Goal: Task Accomplishment & Management: Manage account settings

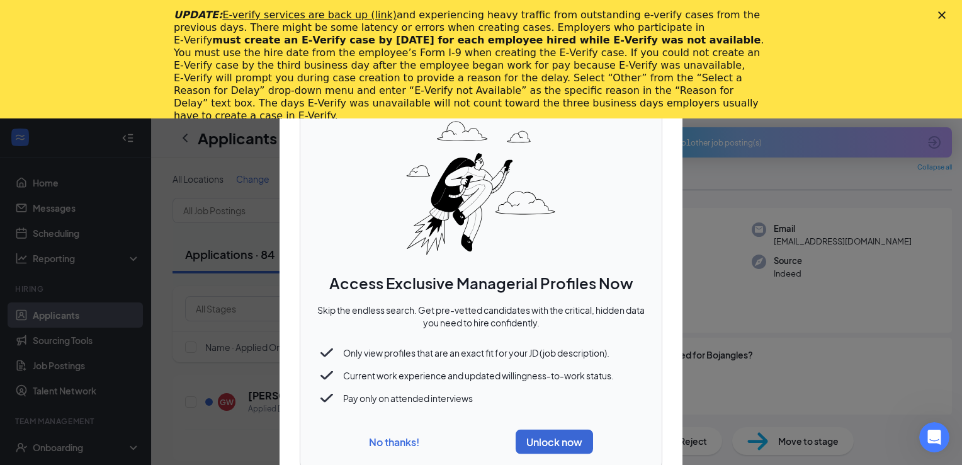
click at [412, 439] on button "No thanks!" at bounding box center [394, 440] width 50 height 13
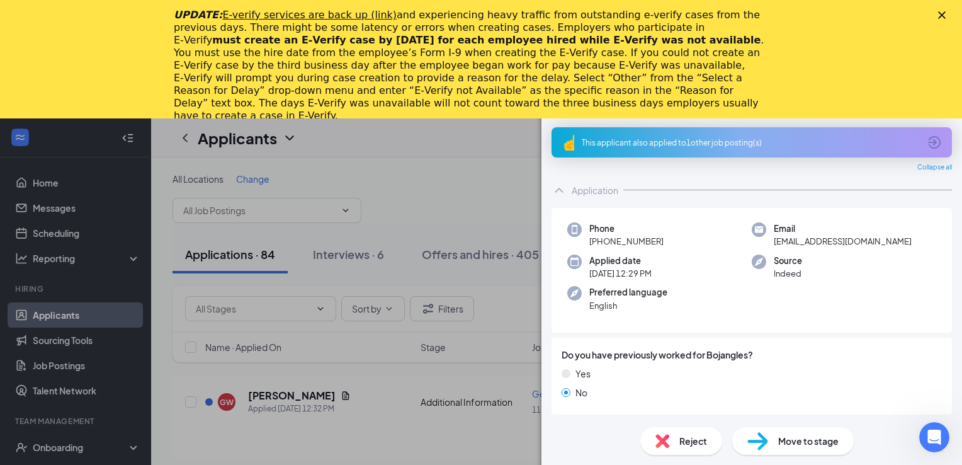
click at [944, 9] on div "UPDATE: E-verify services are back up (link) and experiencing heavy traffic fro…" at bounding box center [481, 65] width 962 height 121
click at [939, 14] on icon "Close" at bounding box center [942, 15] width 8 height 8
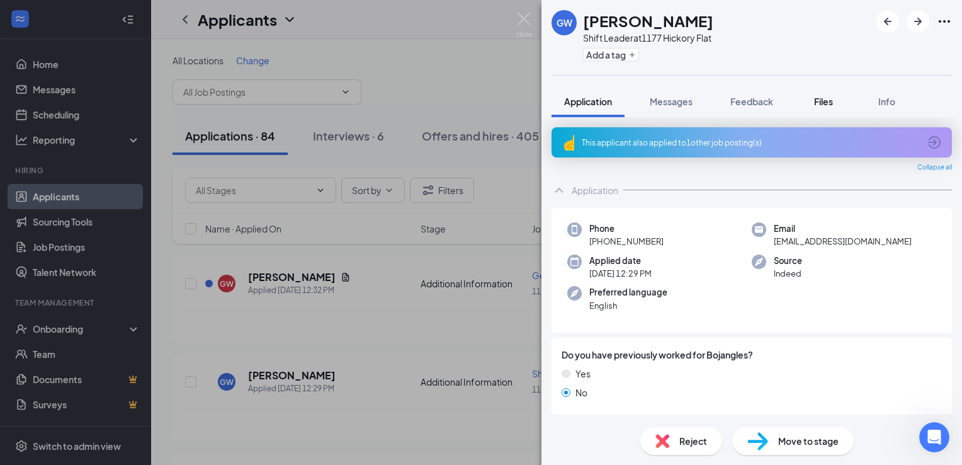
click at [828, 99] on span "Files" at bounding box center [823, 101] width 19 height 11
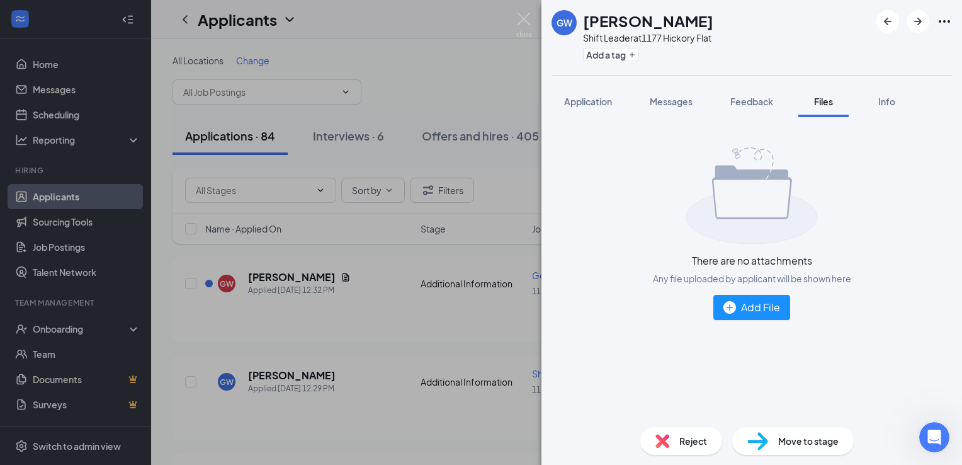
click at [497, 318] on div "GW [PERSON_NAME] Shift Leader at 1177 Hickory Flat Add a tag Application Messag…" at bounding box center [481, 232] width 962 height 465
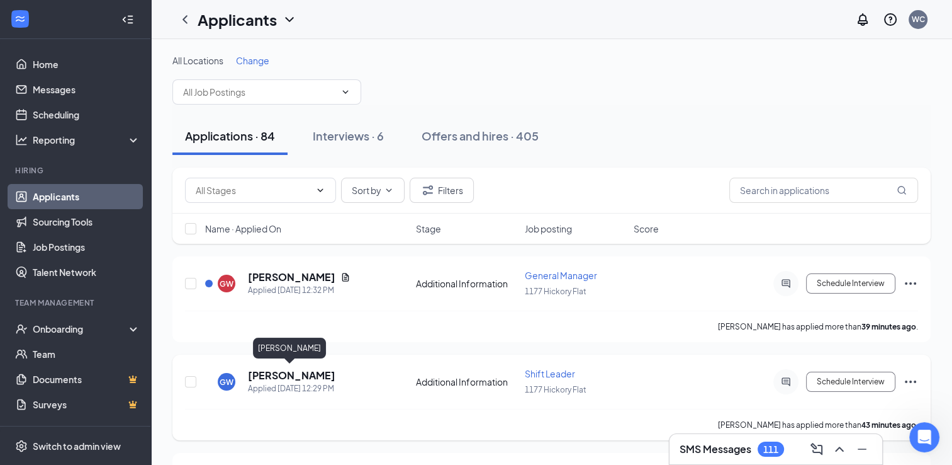
click at [307, 374] on h5 "[PERSON_NAME]" at bounding box center [292, 375] width 88 height 14
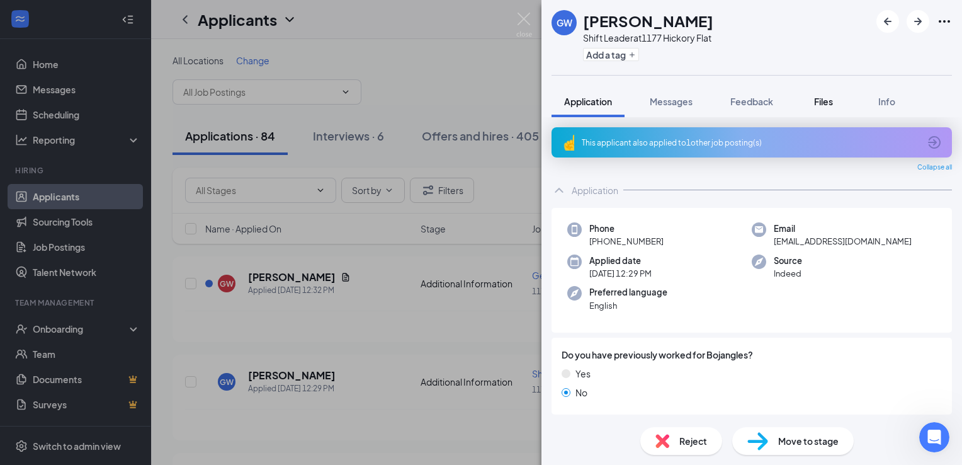
click at [826, 102] on span "Files" at bounding box center [823, 101] width 19 height 11
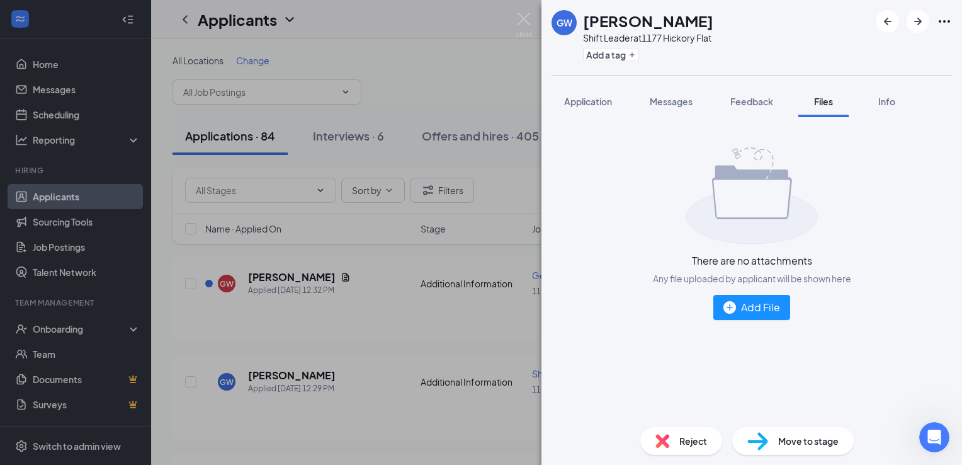
click at [499, 307] on div "GW [PERSON_NAME] Shift Leader at 1177 Hickory Flat Add a tag Application Messag…" at bounding box center [481, 232] width 962 height 465
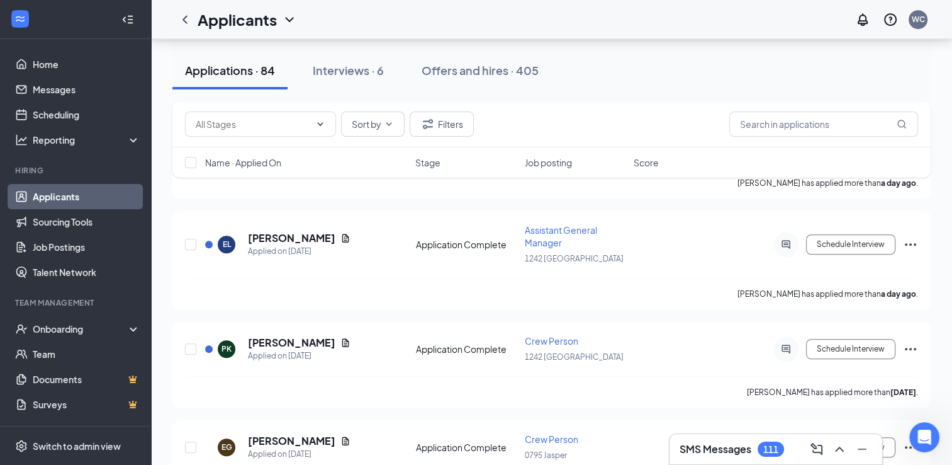
scroll to position [932, 0]
